Goal: Task Accomplishment & Management: Manage account settings

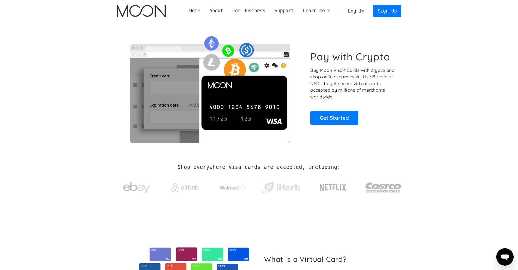
click at [354, 15] on link "Log In" at bounding box center [356, 11] width 26 height 12
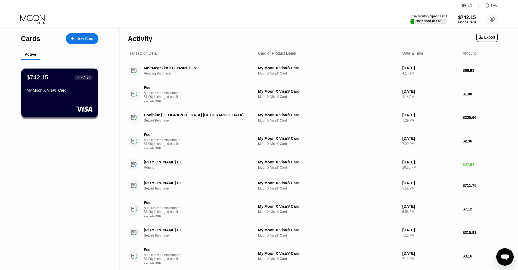
click at [42, 76] on div "$742.15" at bounding box center [38, 77] width 22 height 7
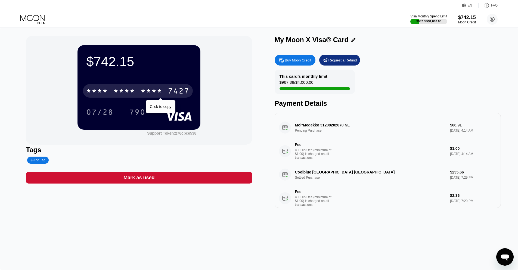
click at [128, 93] on div "* * * *" at bounding box center [124, 91] width 22 height 9
click at [176, 90] on div "7427" at bounding box center [179, 91] width 22 height 9
